Goal: Information Seeking & Learning: Learn about a topic

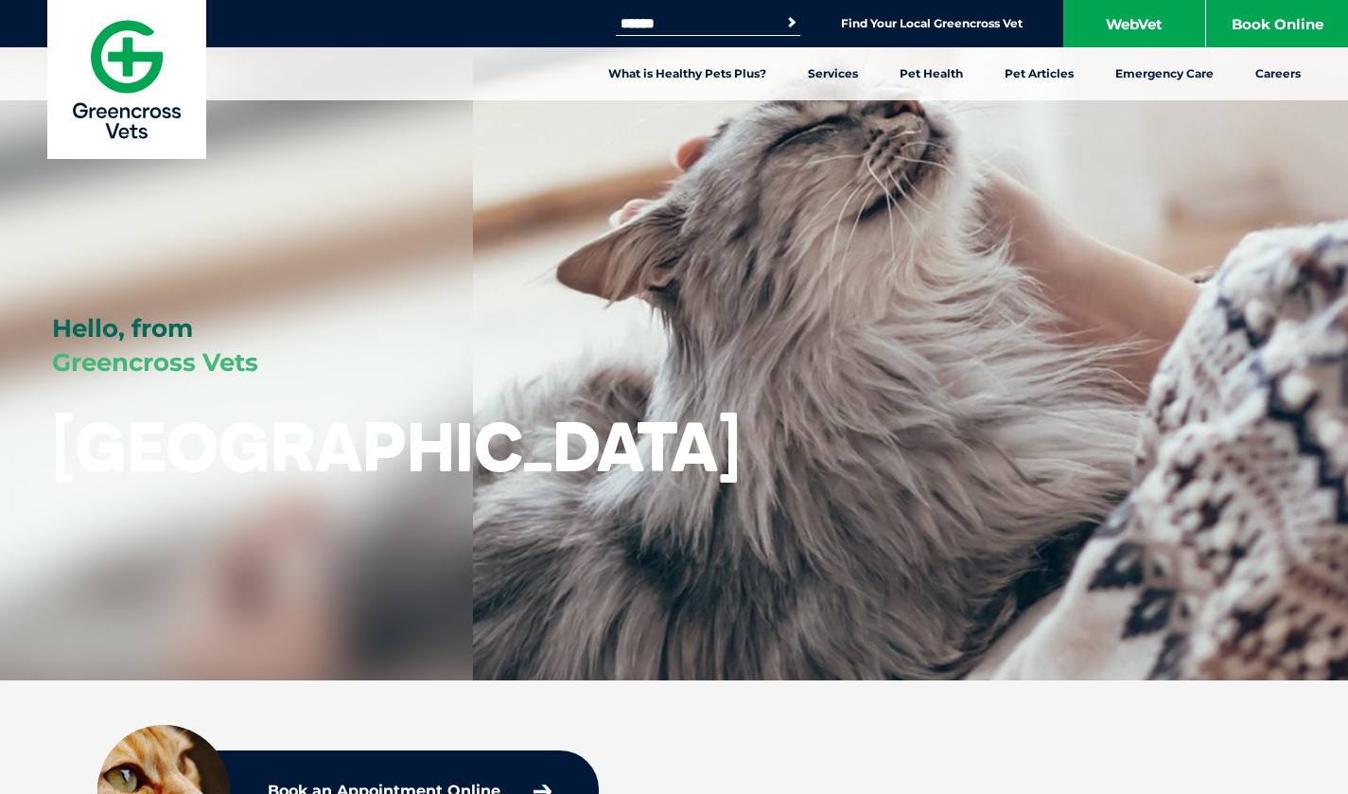
click at [696, 69] on link "What is Healthy Pets Plus?" at bounding box center [688, 73] width 200 height 53
click at [725, 28] on input "Search for:" at bounding box center [696, 23] width 161 height 15
type input "*********"
click at [783, 13] on button "Search" at bounding box center [792, 22] width 19 height 19
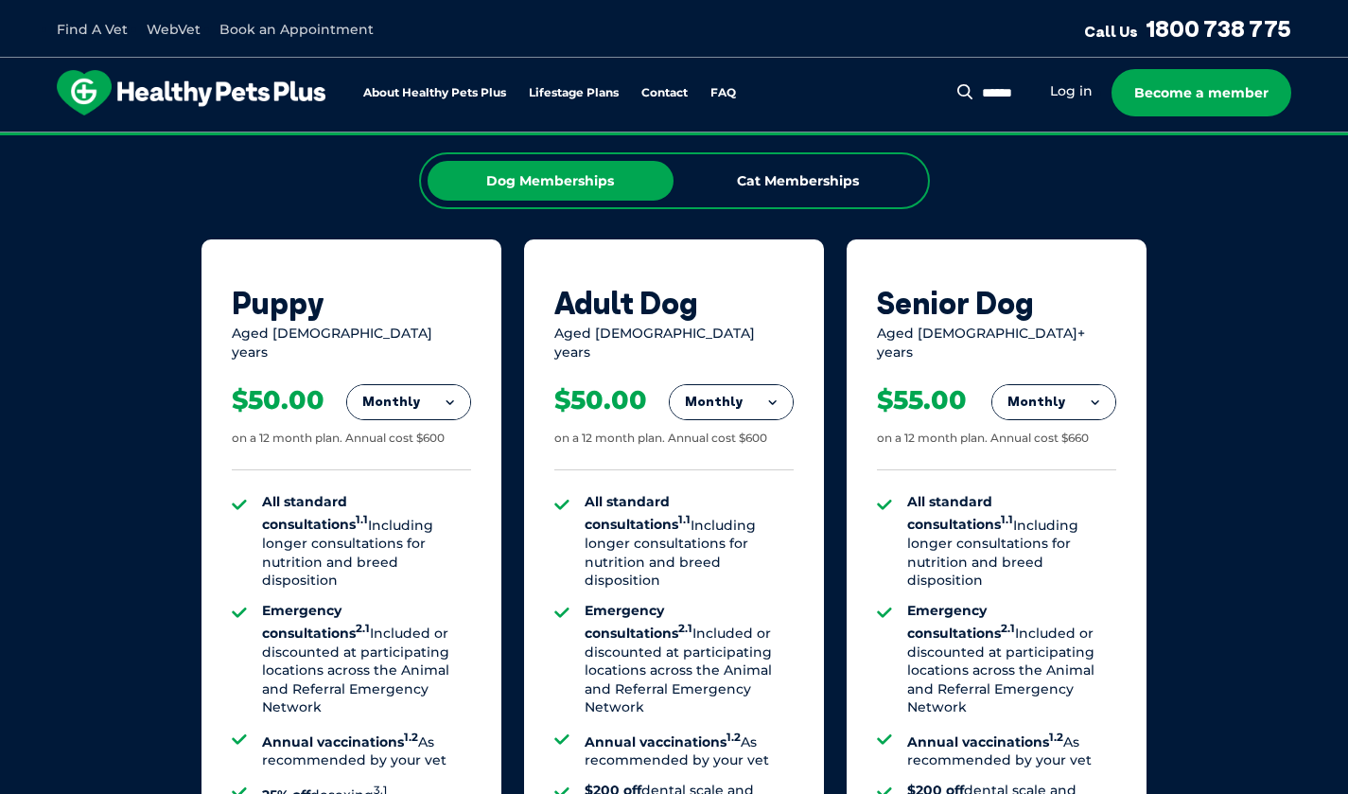
scroll to position [1178, 0]
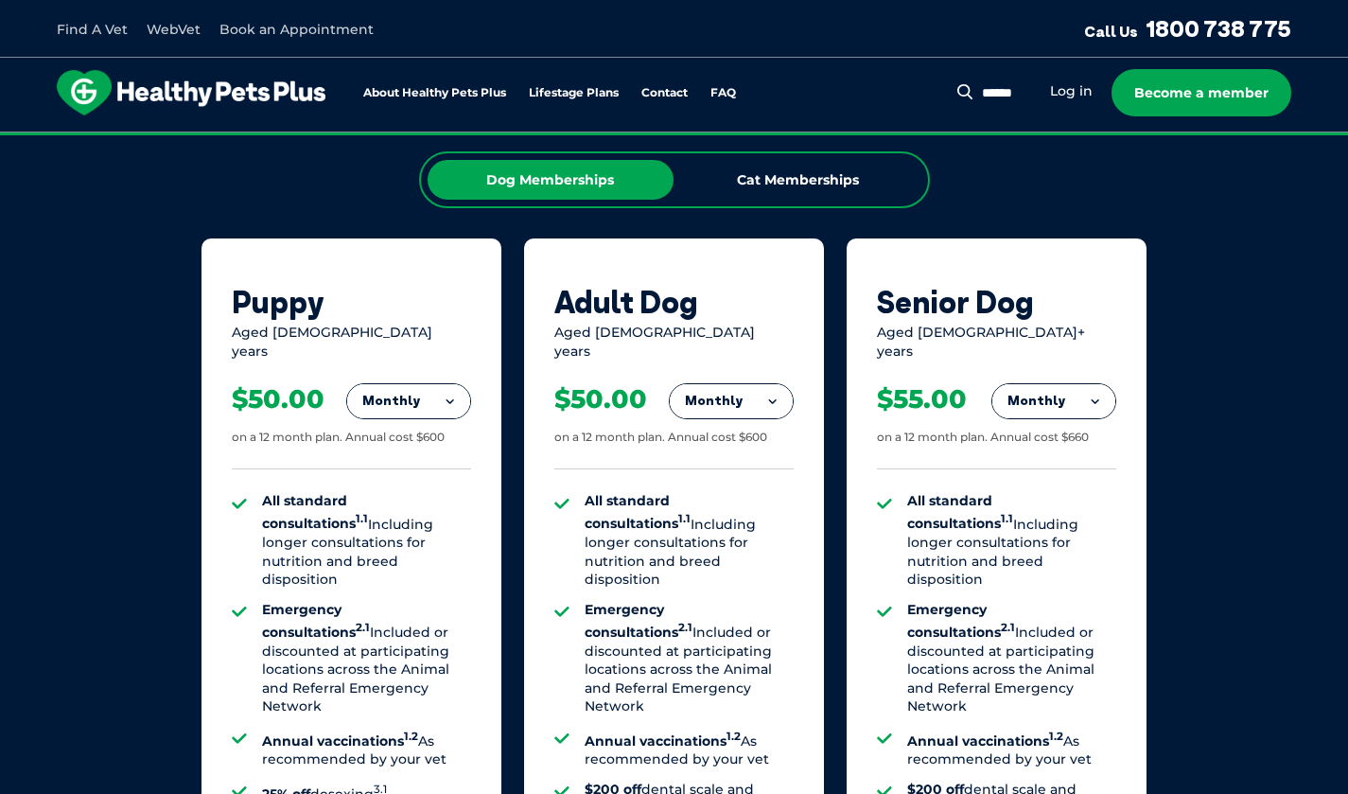
click at [739, 384] on button "Monthly" at bounding box center [731, 401] width 123 height 34
click at [719, 474] on li "Monthly" at bounding box center [731, 486] width 123 height 44
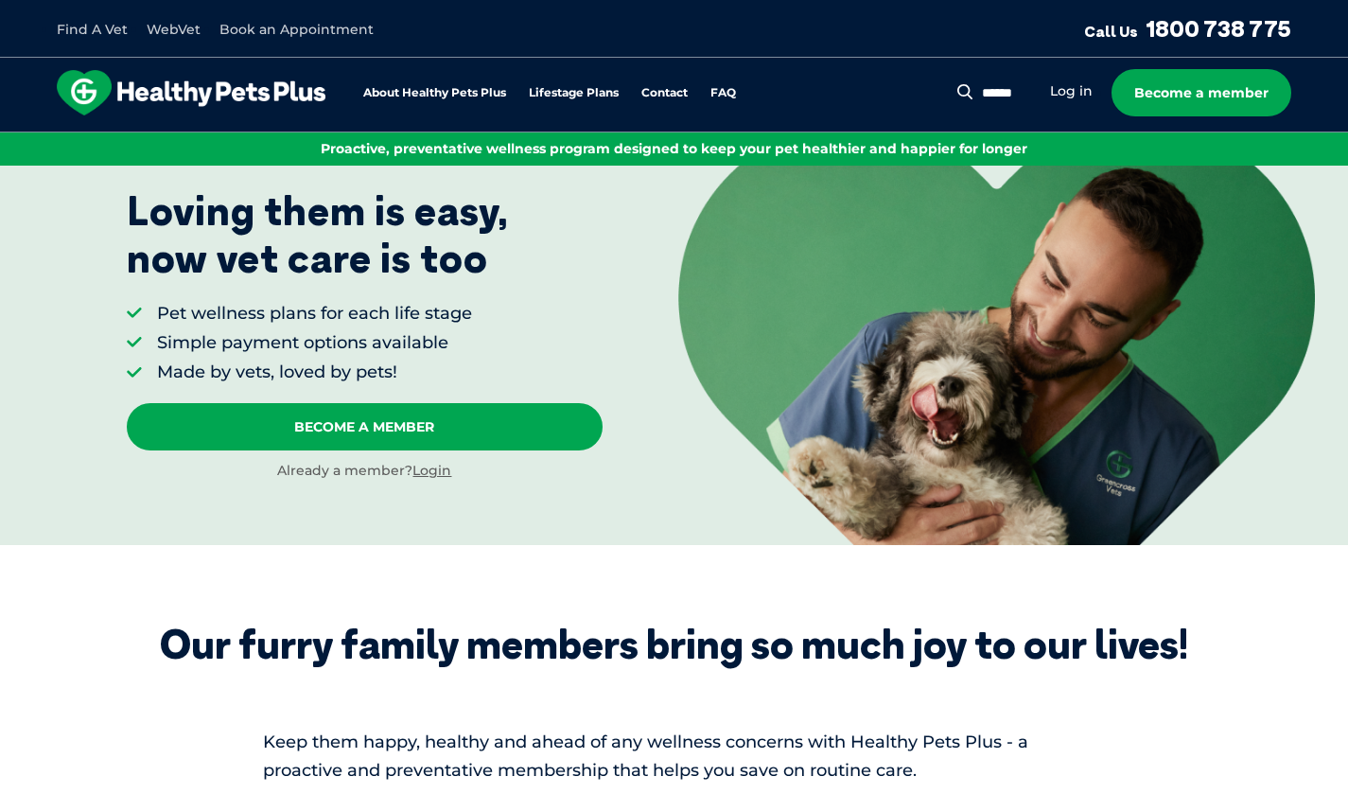
scroll to position [0, 0]
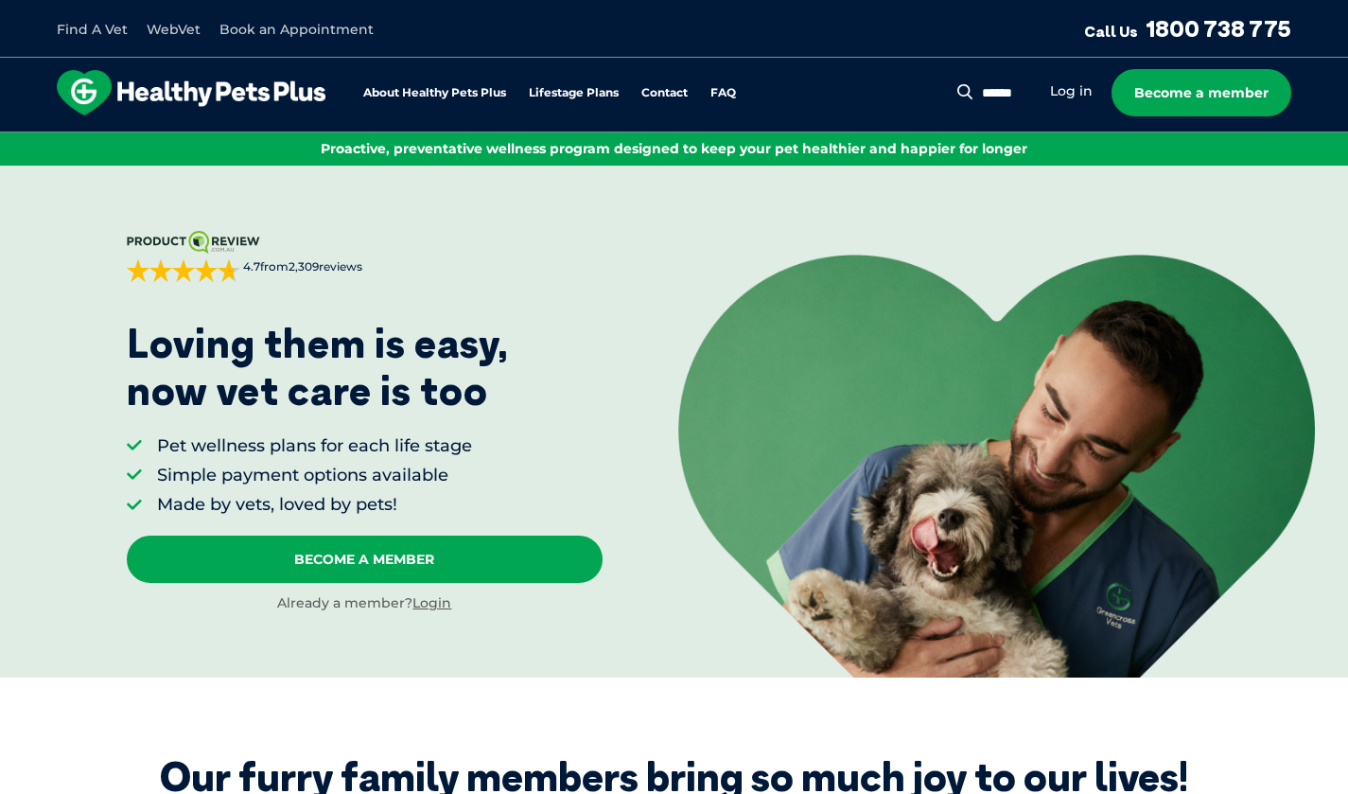
click at [175, 88] on img at bounding box center [191, 92] width 269 height 45
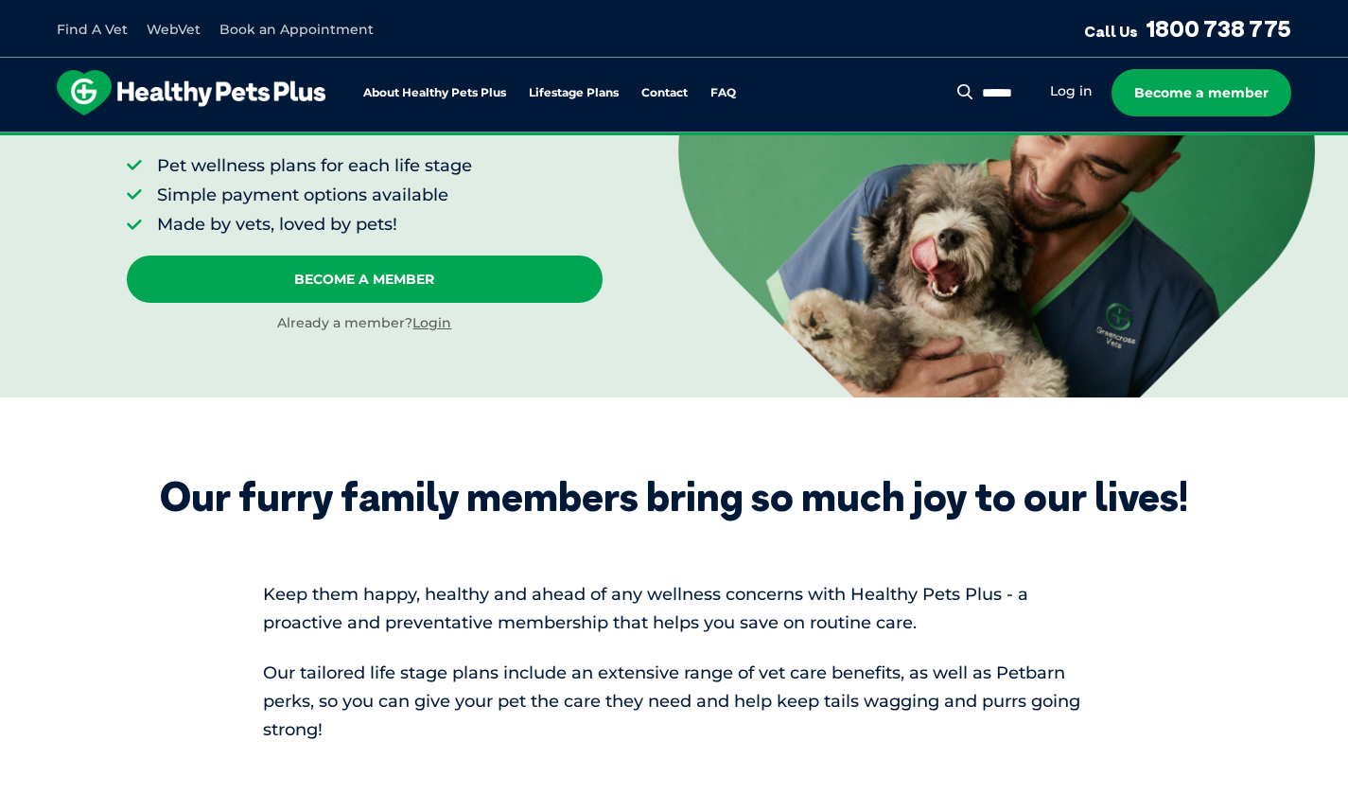
scroll to position [280, 0]
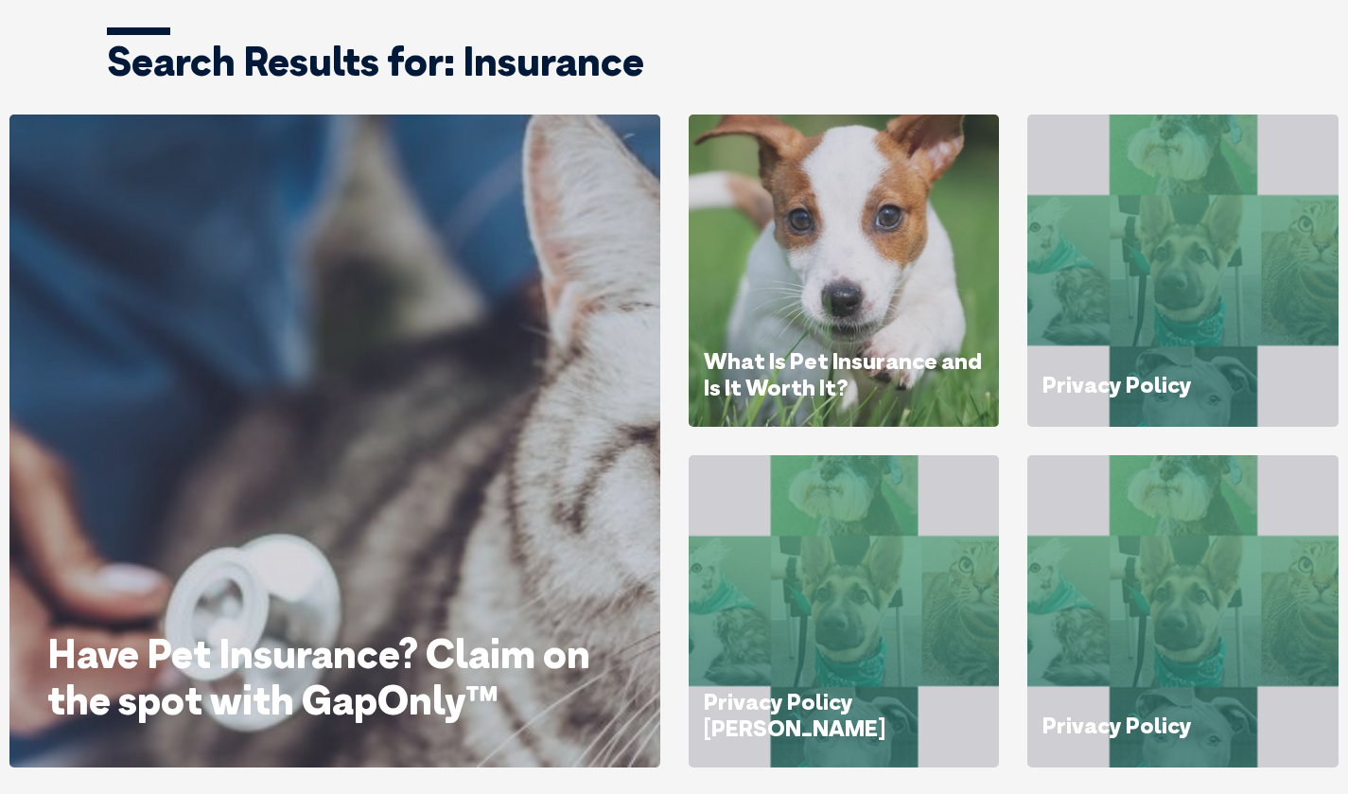
scroll to position [165, 0]
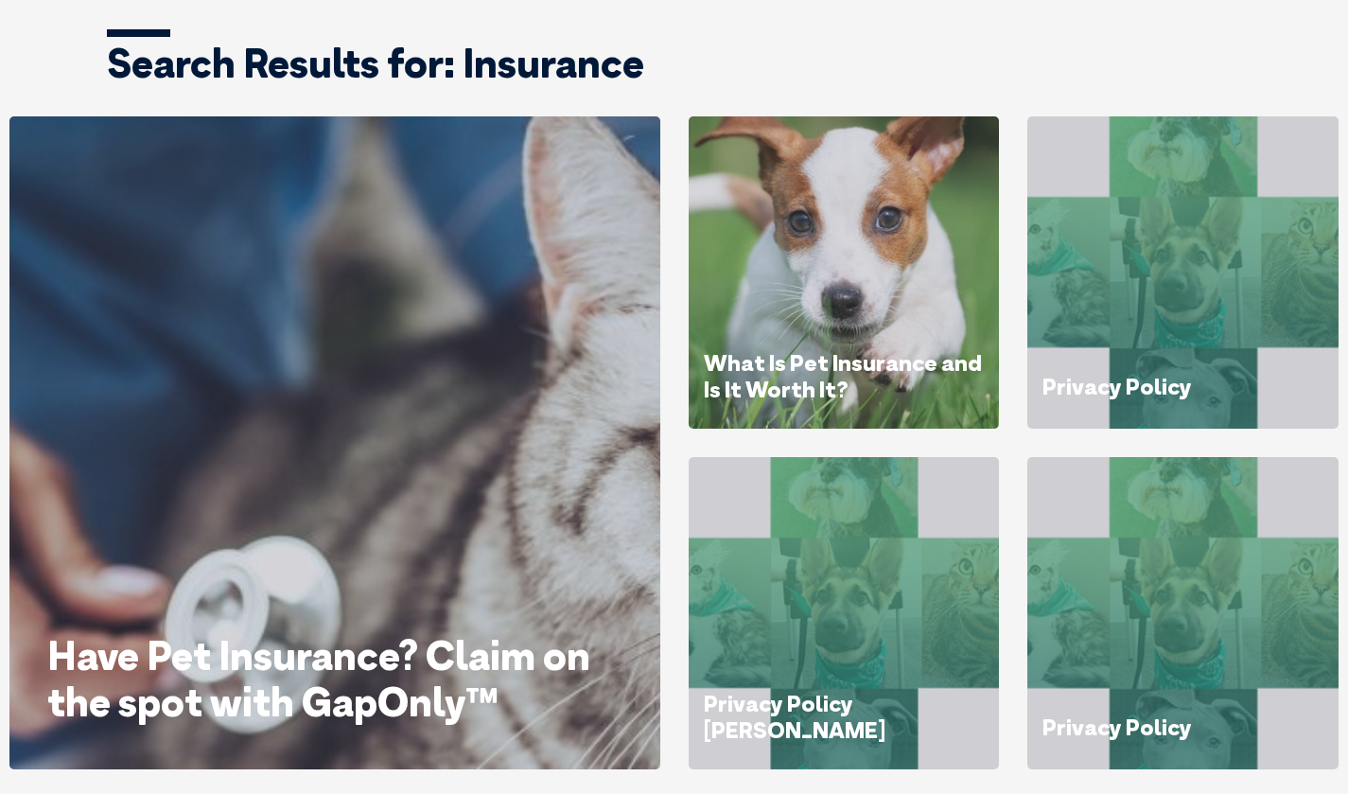
click at [342, 630] on link "Have Pet Insurance? Claim on the spot with GapOnly™" at bounding box center [318, 678] width 543 height 96
